Goal: Task Accomplishment & Management: Manage account settings

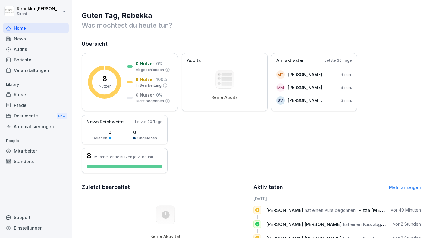
click at [23, 61] on div "Berichte" at bounding box center [36, 59] width 66 height 11
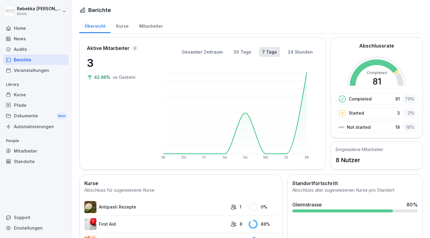
click at [42, 92] on div "Kurse" at bounding box center [36, 94] width 66 height 11
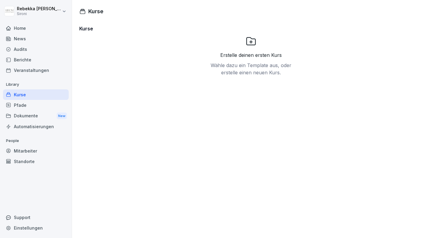
click at [36, 149] on div "Mitarbeiter" at bounding box center [36, 151] width 66 height 11
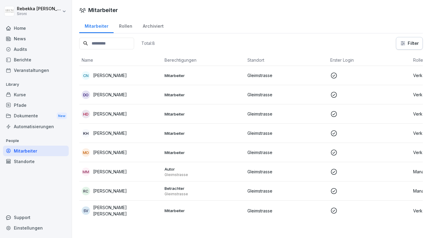
click at [117, 156] on div "MO Merve Ozyalin" at bounding box center [121, 152] width 78 height 8
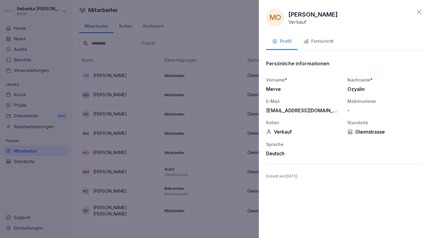
click at [326, 40] on div "Fortschritt" at bounding box center [318, 41] width 30 height 7
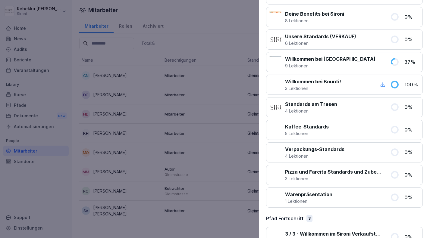
scroll to position [167, 0]
